Goal: Task Accomplishment & Management: Complete application form

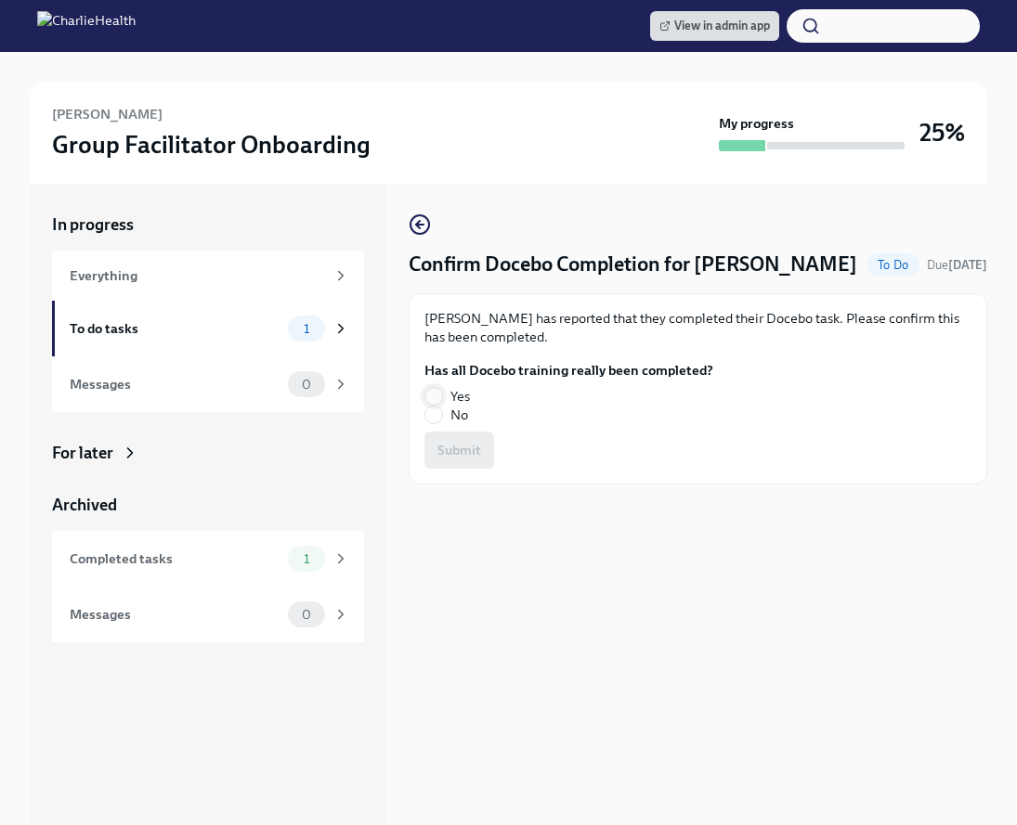
click at [442, 393] on span at bounding box center [433, 396] width 19 height 19
click at [442, 393] on input "Yes" at bounding box center [433, 396] width 17 height 17
radio input "true"
click at [459, 439] on button "Submit" at bounding box center [459, 450] width 70 height 37
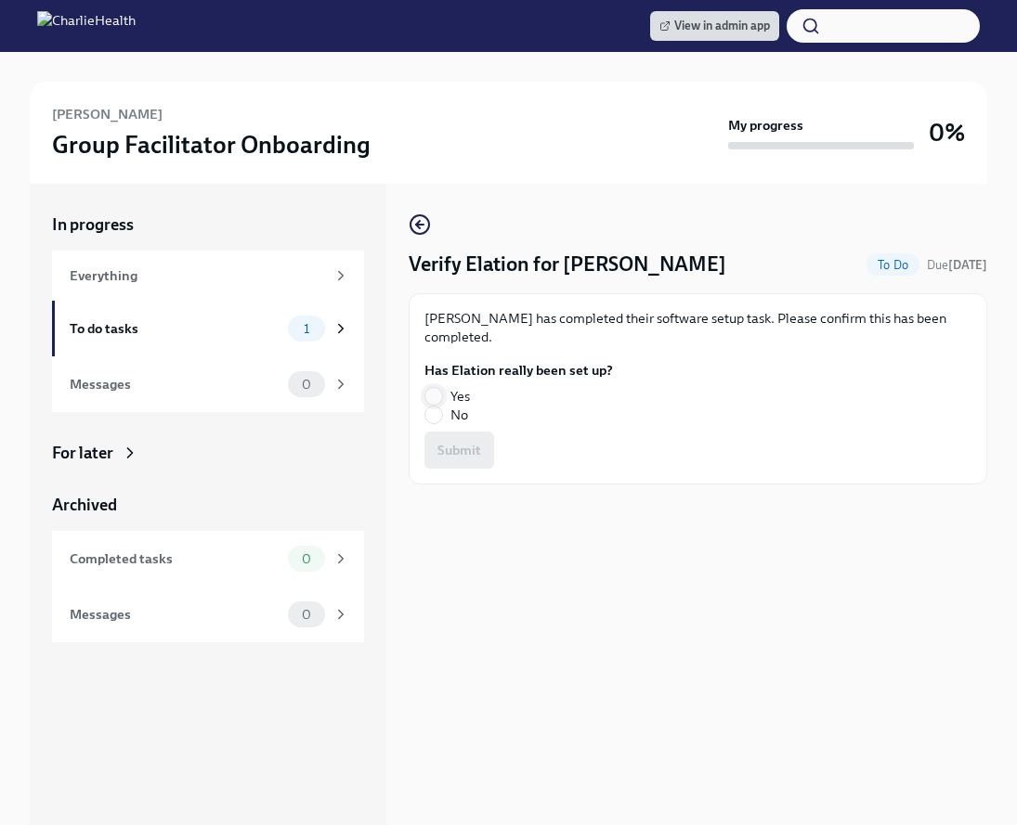
click at [440, 393] on input "Yes" at bounding box center [433, 396] width 17 height 17
radio input "true"
click at [456, 451] on span "Submit" at bounding box center [459, 450] width 44 height 19
